Goal: Task Accomplishment & Management: Manage account settings

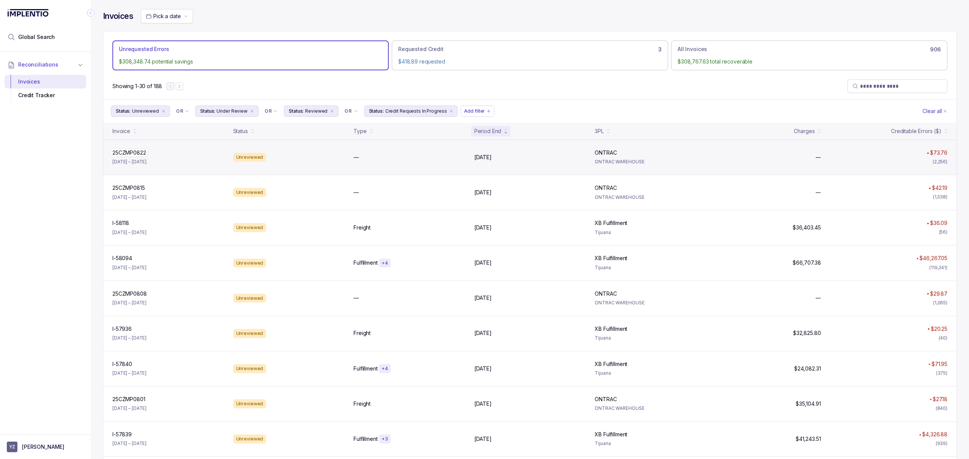
click at [136, 157] on p "25CZMP0822" at bounding box center [128, 153] width 37 height 8
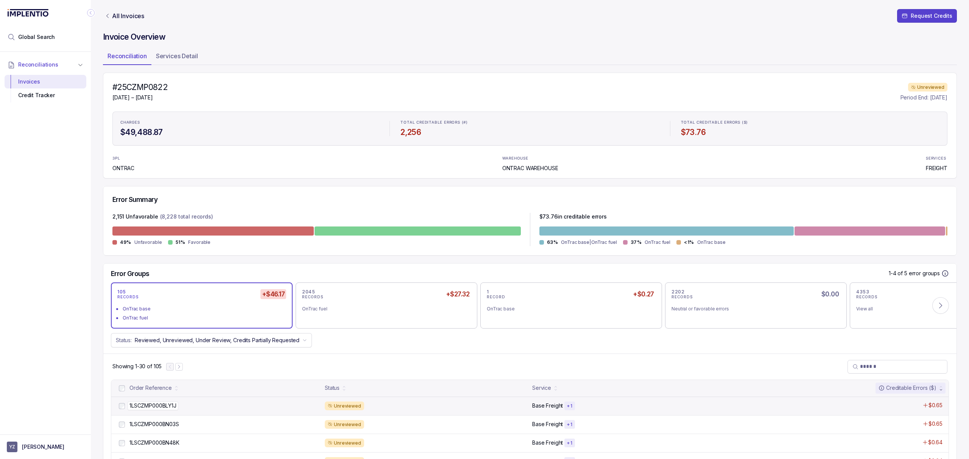
click at [159, 403] on p "1LSCZMP000BLY1J" at bounding box center [153, 406] width 51 height 8
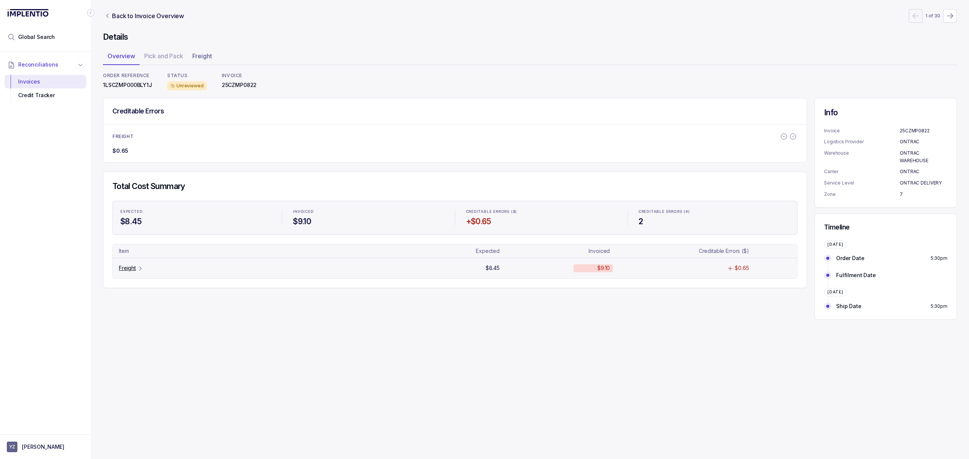
click at [132, 270] on p "Freight" at bounding box center [127, 269] width 17 height 8
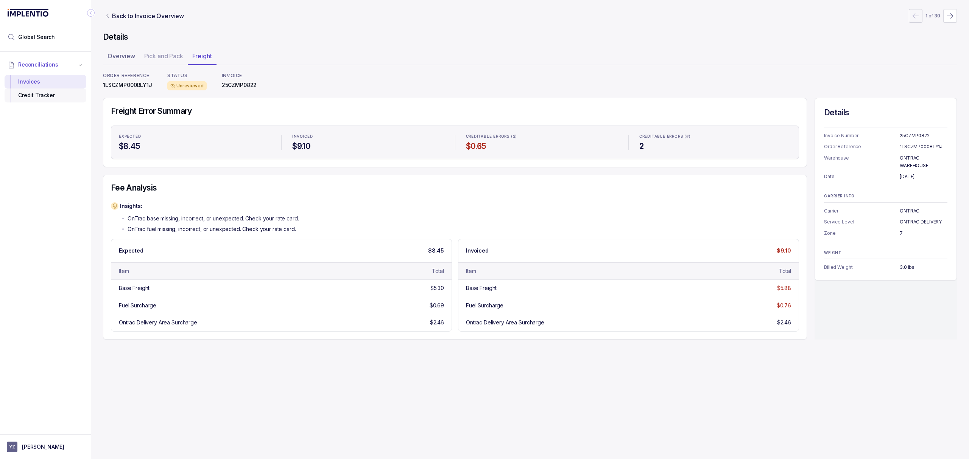
click at [37, 97] on div "Credit Tracker" at bounding box center [46, 96] width 70 height 14
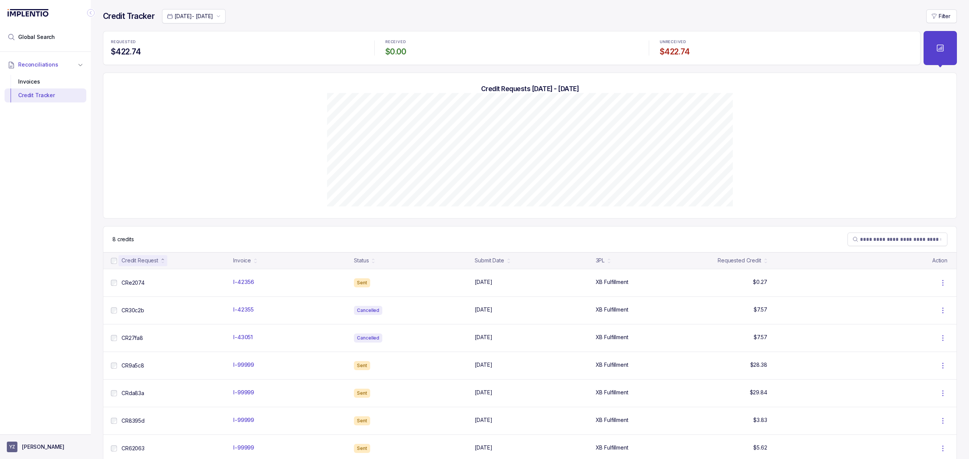
click at [52, 448] on p "[PERSON_NAME]" at bounding box center [43, 448] width 42 height 8
click at [58, 436] on li "Logout" at bounding box center [45, 431] width 78 height 12
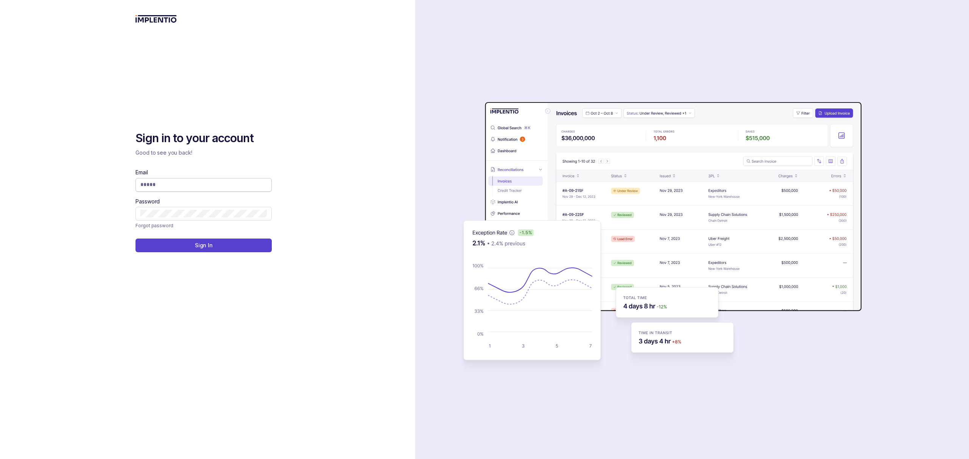
click at [179, 184] on input "Email" at bounding box center [203, 185] width 126 height 8
type input "**********"
